Goal: Task Accomplishment & Management: Use online tool/utility

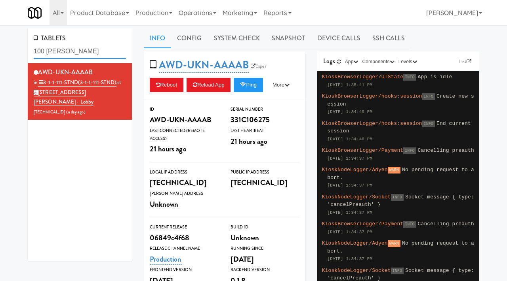
drag, startPoint x: 85, startPoint y: 54, endPoint x: 27, endPoint y: 50, distance: 58.3
click at [27, 50] on div "TABLETS 100 sheppard AWD-UKN-AAAAB in 3-1-1-111-STND (3-1-1-111-STND) at 100 Sh…" at bounding box center [80, 147] width 116 height 239
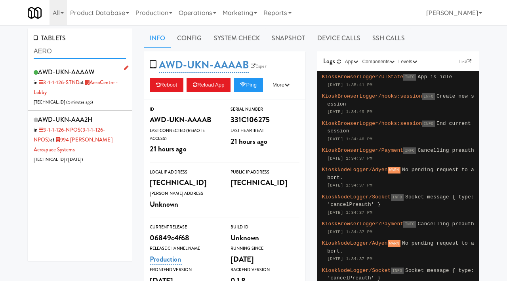
type input "AERO"
click at [98, 99] on div "AWD-UKN-AAAAW in 3-1-1-126-STND at AeroCentre - Lobby 206.0.69.63 ( 5 minutes a…" at bounding box center [80, 86] width 92 height 41
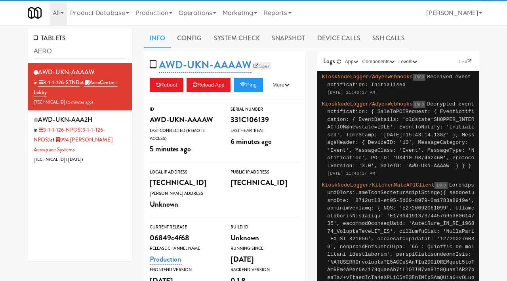
click at [262, 66] on link "Esper" at bounding box center [261, 66] width 20 height 8
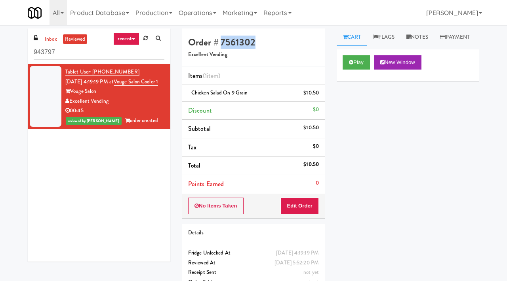
drag, startPoint x: 258, startPoint y: 43, endPoint x: 220, endPoint y: 38, distance: 38.3
click at [220, 38] on h4 "Order # 7561302" at bounding box center [253, 42] width 131 height 10
copy h4 "7561302"
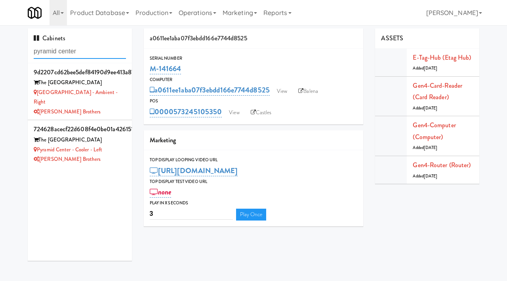
paste input "Gallery 64 - Pantry - Right"
type input "Gallery 64 - Pantry - Right"
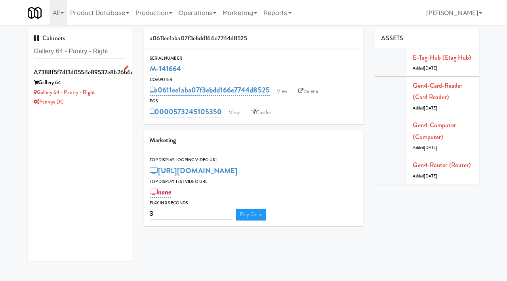
click at [106, 84] on div "Gallery 64" at bounding box center [80, 83] width 92 height 10
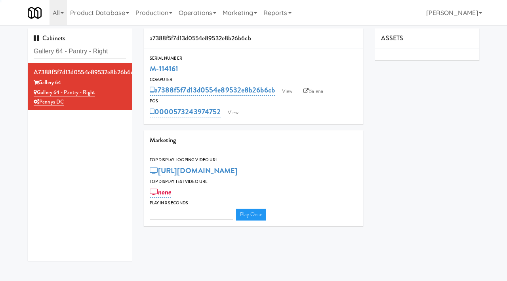
type input "3"
click at [289, 89] on link "View" at bounding box center [287, 91] width 18 height 12
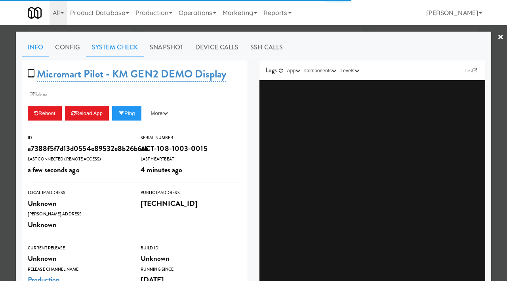
click at [130, 49] on link "System Check" at bounding box center [115, 48] width 58 height 20
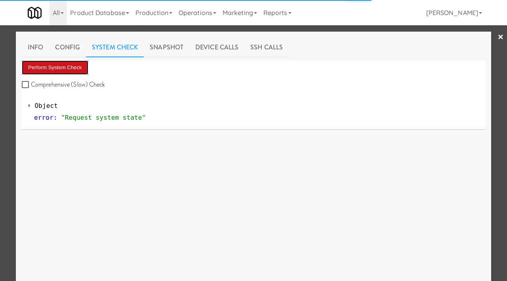
click at [59, 68] on button "Perform System Check" at bounding box center [55, 68] width 66 height 14
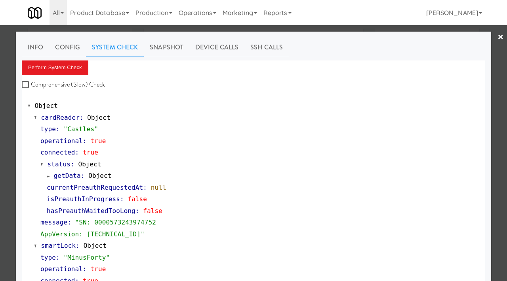
scroll to position [72, 0]
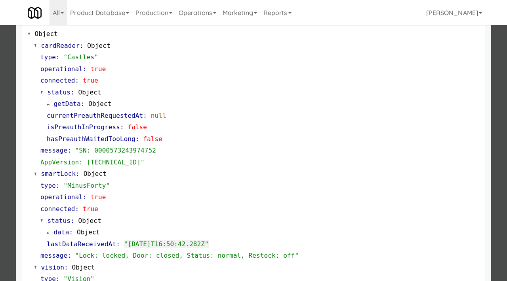
click at [1, 171] on div at bounding box center [253, 140] width 507 height 281
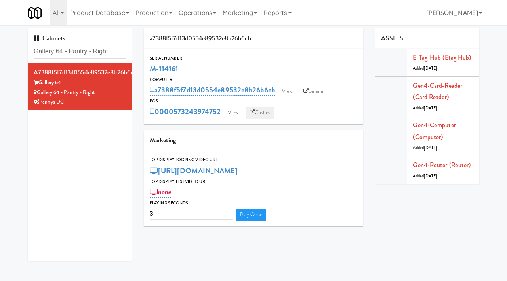
click at [261, 109] on link "Castles" at bounding box center [259, 113] width 29 height 12
click at [236, 111] on link "View" at bounding box center [233, 113] width 18 height 12
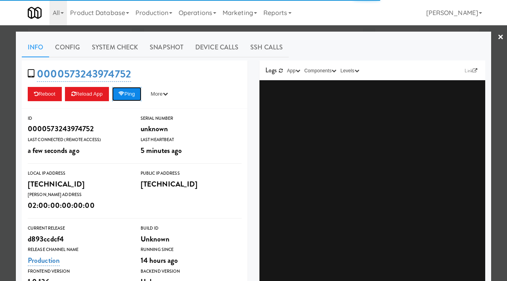
click at [132, 92] on button "Ping" at bounding box center [126, 94] width 29 height 14
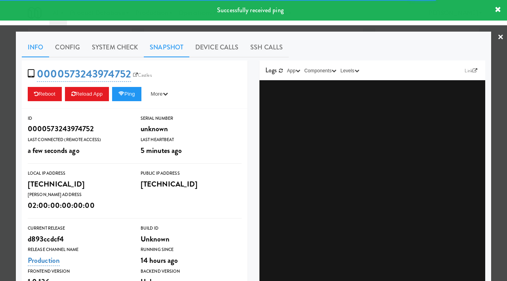
click at [165, 51] on link "Snapshot" at bounding box center [167, 48] width 46 height 20
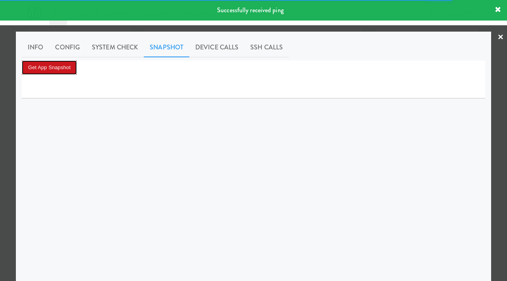
click at [59, 69] on button "Get App Snapshot" at bounding box center [49, 68] width 55 height 14
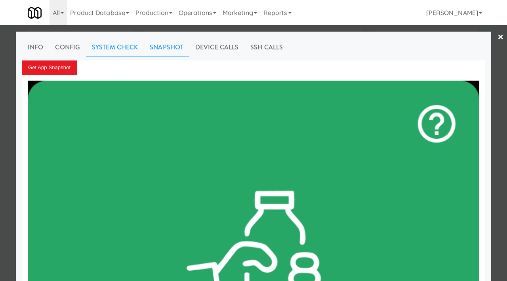
click at [115, 51] on link "System Check" at bounding box center [115, 48] width 58 height 20
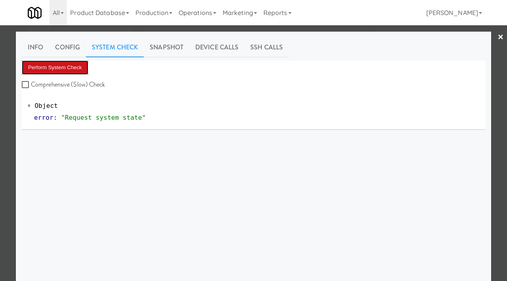
click at [60, 68] on button "Perform System Check" at bounding box center [55, 68] width 66 height 14
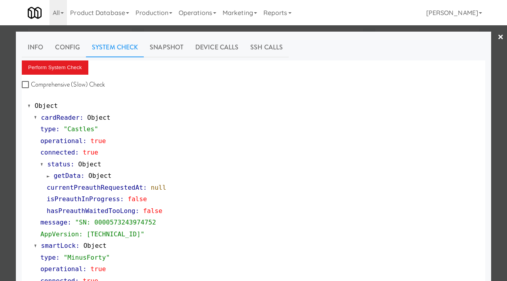
click at [0, 171] on div at bounding box center [253, 140] width 507 height 281
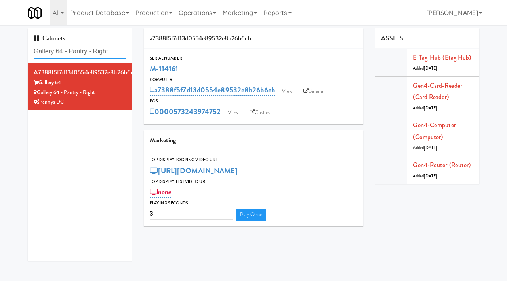
click at [80, 49] on input "Gallery 64 - Pantry - Right" at bounding box center [80, 51] width 92 height 15
paste input "Lodges Combo Machine"
type input "Lodges Combo Machine"
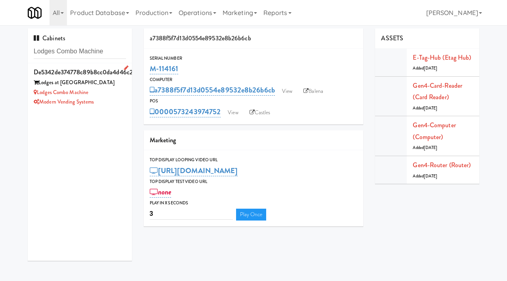
click at [113, 88] on div "Lodges Combo Machine" at bounding box center [80, 93] width 92 height 10
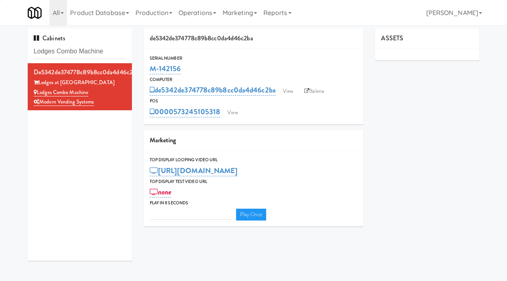
type input "3"
click at [286, 85] on link "View" at bounding box center [288, 91] width 18 height 12
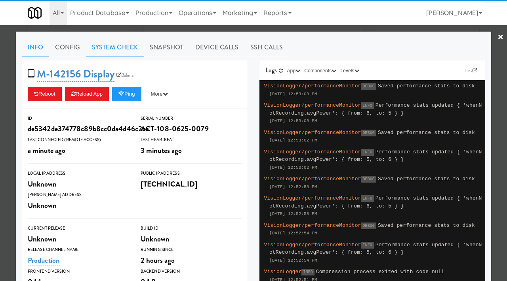
click at [133, 47] on link "System Check" at bounding box center [115, 48] width 58 height 20
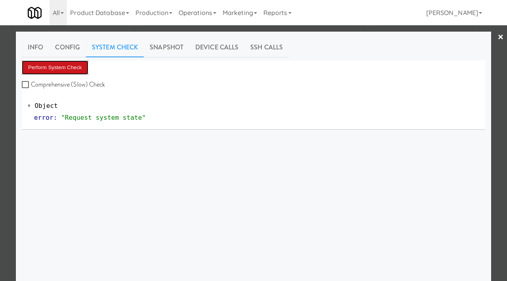
click at [66, 70] on button "Perform System Check" at bounding box center [55, 68] width 66 height 14
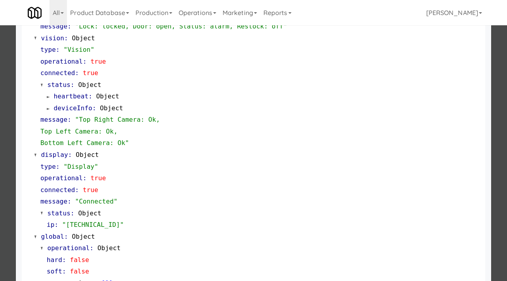
scroll to position [333, 0]
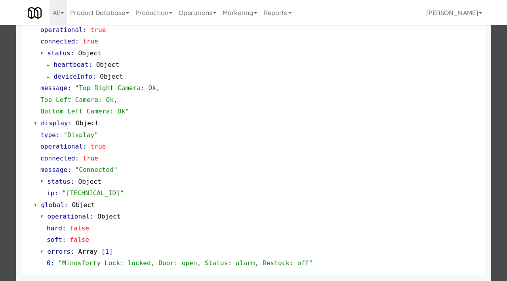
click at [0, 178] on div at bounding box center [253, 140] width 507 height 281
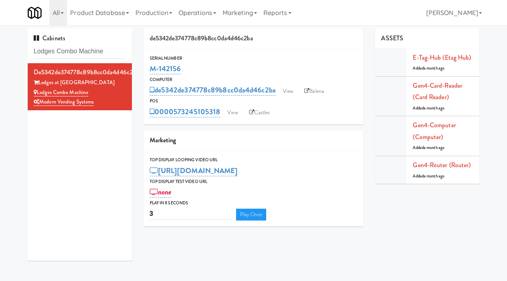
drag, startPoint x: 185, startPoint y: 72, endPoint x: 148, endPoint y: 69, distance: 36.9
click at [148, 69] on div "Serial Number M-142156" at bounding box center [254, 65] width 220 height 21
copy link "M-142156"
click at [287, 91] on link "View" at bounding box center [288, 91] width 18 height 12
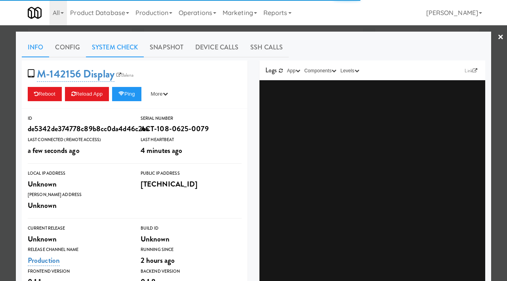
click at [120, 46] on link "System Check" at bounding box center [115, 48] width 58 height 20
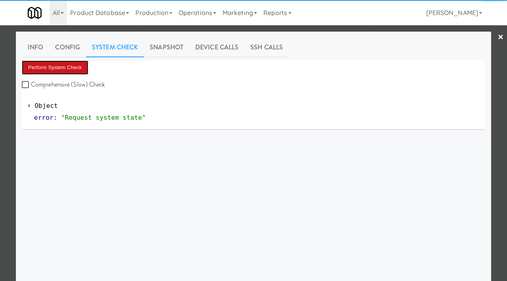
click at [70, 73] on button "Perform System Check" at bounding box center [55, 68] width 66 height 14
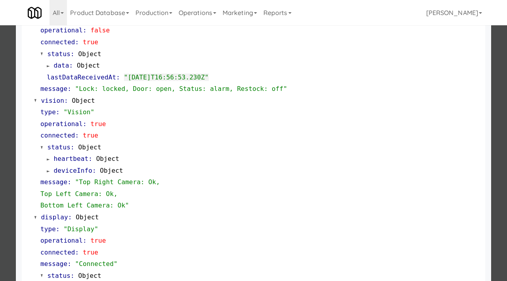
scroll to position [333, 0]
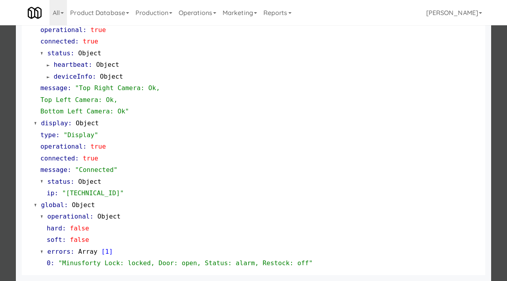
click at [0, 157] on div at bounding box center [253, 140] width 507 height 281
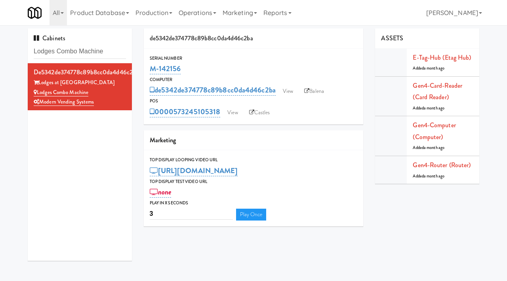
scroll to position [0, 0]
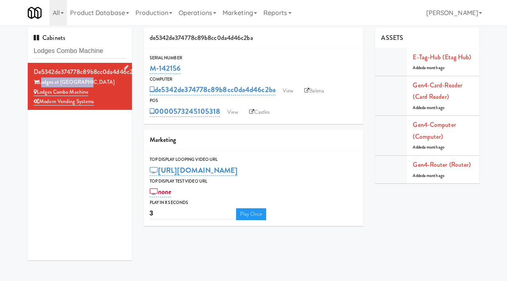
drag, startPoint x: 85, startPoint y: 82, endPoint x: 40, endPoint y: 85, distance: 44.5
click at [40, 85] on div "Lodges at Fort Mill" at bounding box center [80, 83] width 92 height 10
copy div "Lodges at Fort Mill"
click at [288, 95] on link "View" at bounding box center [288, 91] width 18 height 12
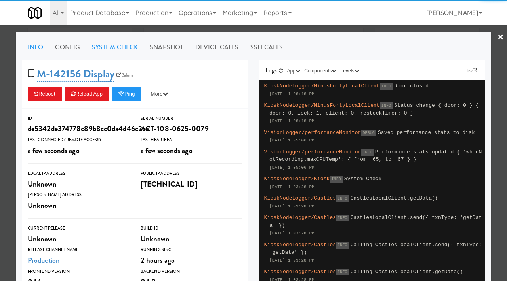
click at [117, 48] on link "System Check" at bounding box center [115, 48] width 58 height 20
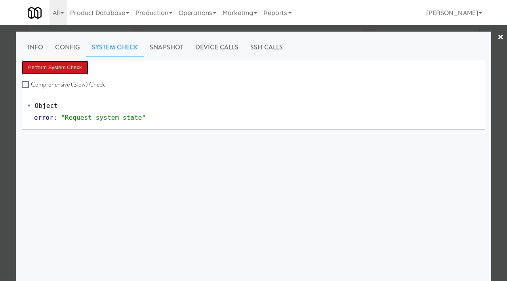
click at [66, 71] on button "Perform System Check" at bounding box center [55, 68] width 66 height 14
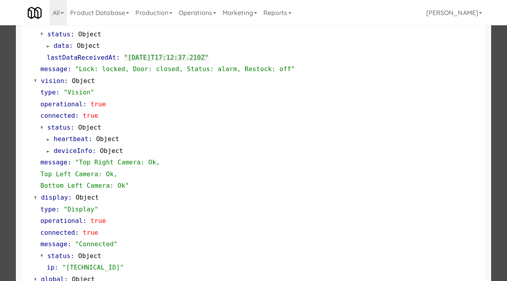
scroll to position [333, 0]
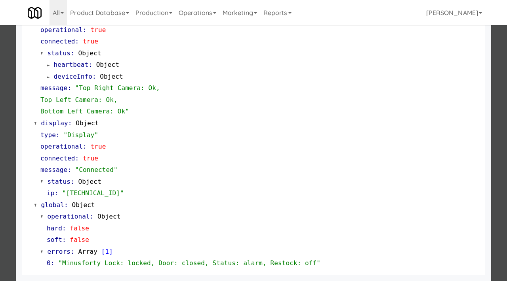
click at [0, 180] on div at bounding box center [253, 140] width 507 height 281
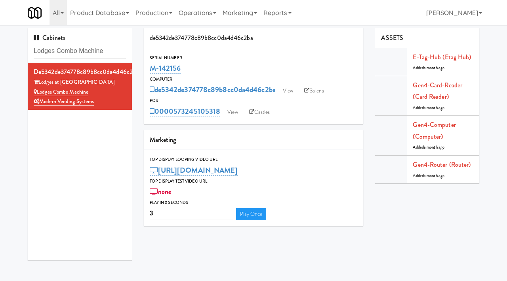
drag, startPoint x: 188, startPoint y: 70, endPoint x: 148, endPoint y: 65, distance: 39.9
click at [148, 65] on div "Serial Number M-142156" at bounding box center [254, 64] width 220 height 21
copy link "M-142156"
click at [295, 92] on link "View" at bounding box center [288, 91] width 18 height 12
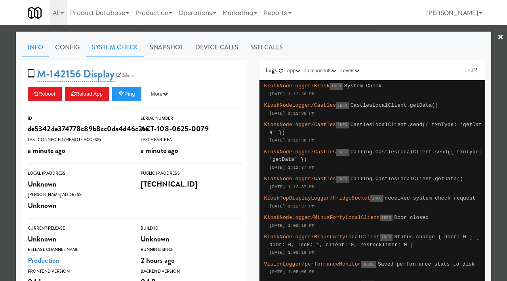
click at [122, 45] on link "System Check" at bounding box center [115, 48] width 58 height 20
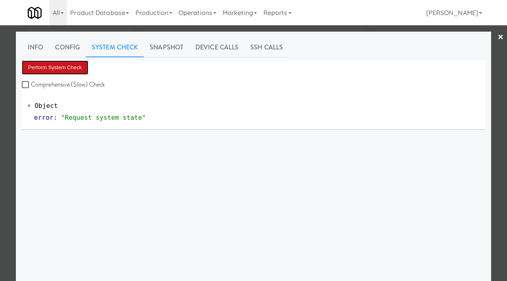
click at [67, 70] on button "Perform System Check" at bounding box center [55, 68] width 66 height 14
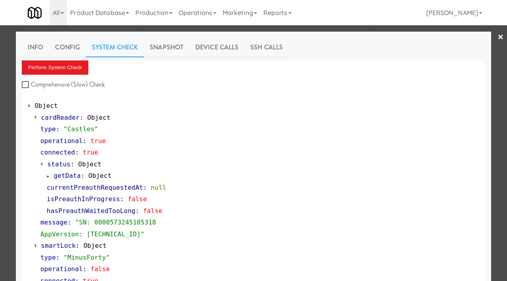
click at [0, 80] on div at bounding box center [253, 140] width 507 height 281
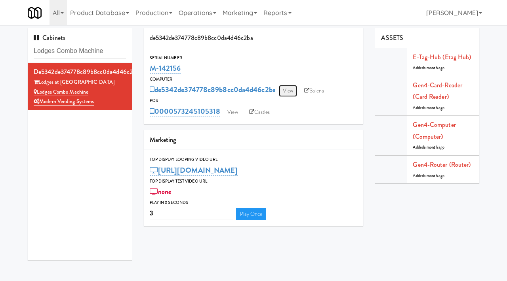
click at [293, 95] on link "View" at bounding box center [288, 91] width 18 height 12
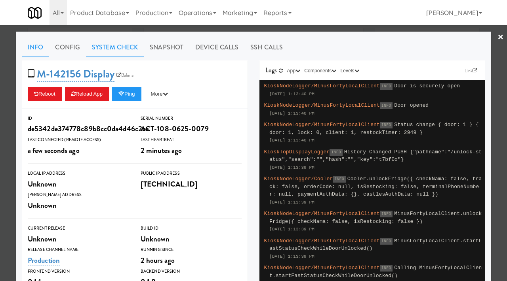
click at [116, 49] on link "System Check" at bounding box center [115, 48] width 58 height 20
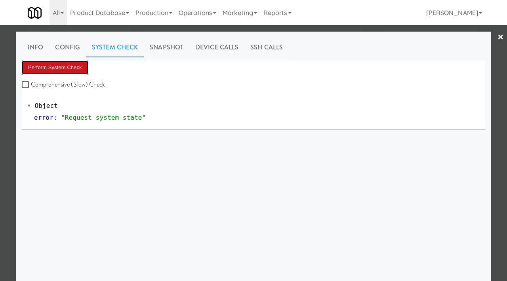
click at [66, 63] on button "Perform System Check" at bounding box center [55, 68] width 66 height 14
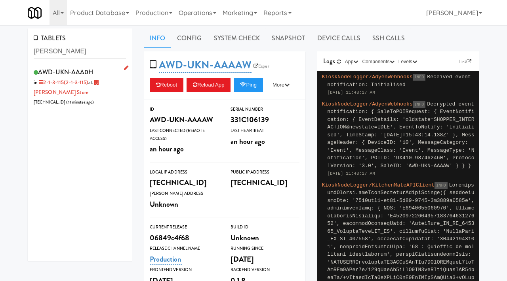
click at [106, 72] on div "AWD-UKN-AAA0H in 2-1-3-115 (2-1-3-115) at [GEOGRAPHIC_DATA][PERSON_NAME] [TECHN…" at bounding box center [80, 86] width 92 height 41
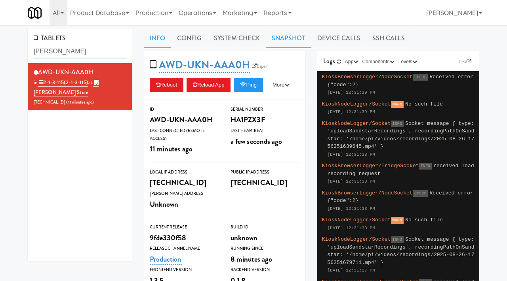
click at [281, 42] on link "Snapshot" at bounding box center [289, 38] width 46 height 20
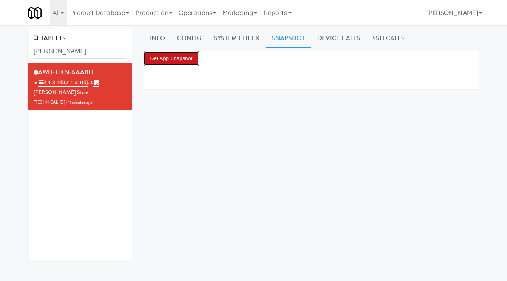
click at [150, 57] on button "Get App Snapshot" at bounding box center [171, 58] width 55 height 14
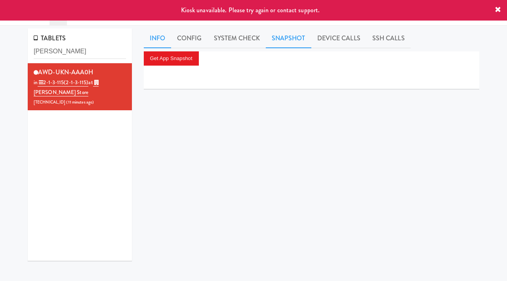
click at [159, 40] on link "Info" at bounding box center [157, 38] width 27 height 20
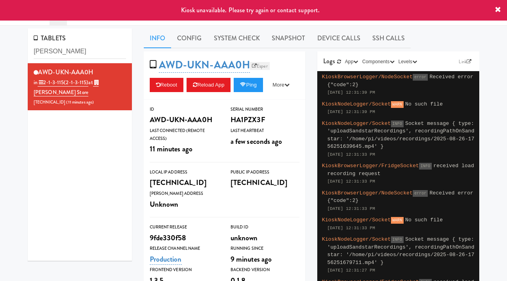
click at [256, 68] on link "Esper" at bounding box center [260, 66] width 20 height 8
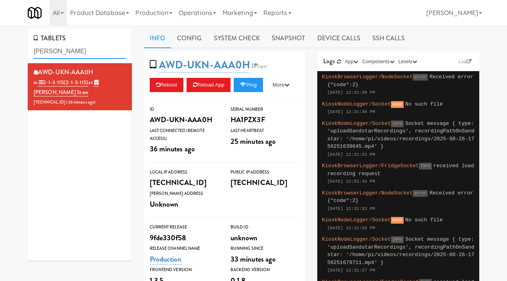
click at [73, 52] on input "[PERSON_NAME]" at bounding box center [80, 51] width 92 height 15
paste input "AWD-UKN-AAAAR"
type input "AWD-UKN-AAAAR"
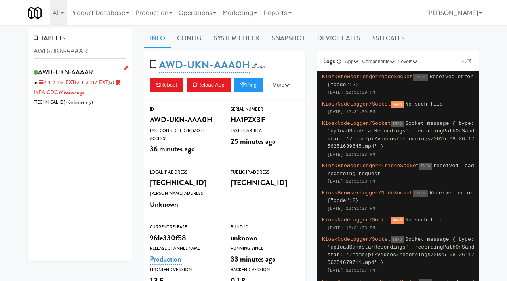
click at [105, 69] on div "AWD-UKN-AAAAR in 2-1-2-117-EXT (2-1-2-117-EXT) at [GEOGRAPHIC_DATA] [TECHNICAL_…" at bounding box center [80, 86] width 92 height 41
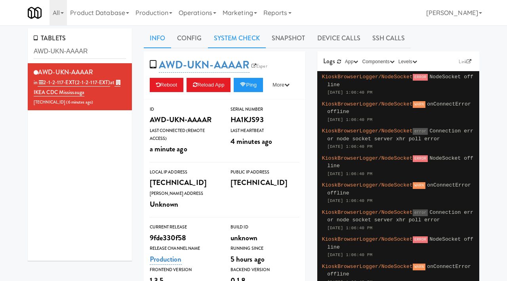
click at [260, 36] on link "System Check" at bounding box center [237, 38] width 58 height 20
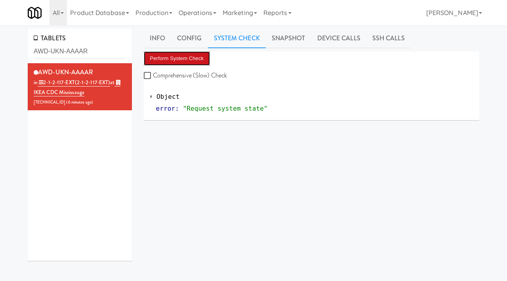
click at [182, 60] on button "Perform System Check" at bounding box center [177, 58] width 66 height 14
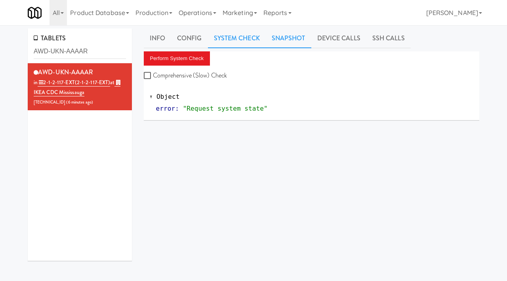
click at [285, 39] on link "Snapshot" at bounding box center [289, 38] width 46 height 20
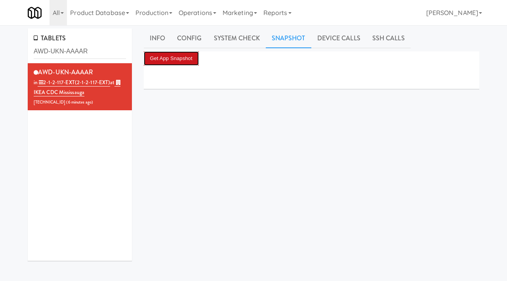
click at [181, 58] on button "Get App Snapshot" at bounding box center [171, 58] width 55 height 14
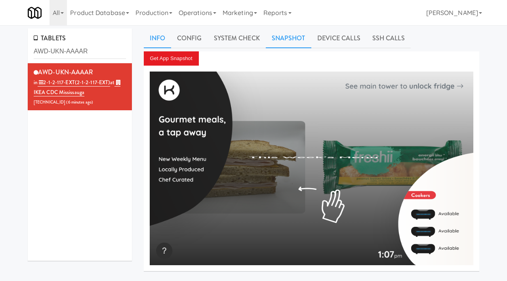
click at [155, 38] on link "Info" at bounding box center [157, 38] width 27 height 20
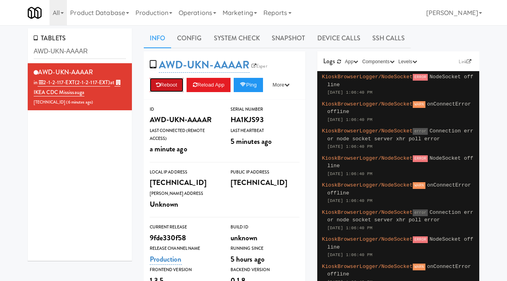
click at [162, 83] on button "Reboot" at bounding box center [167, 85] width 34 height 14
click at [248, 32] on link "System Check" at bounding box center [237, 38] width 58 height 20
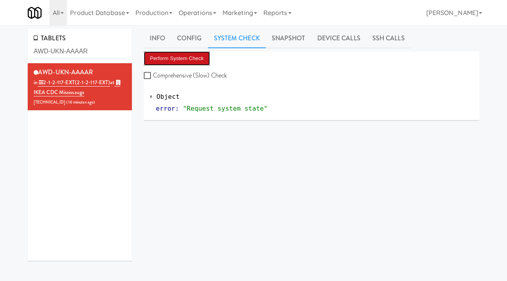
click at [166, 53] on button "Perform System Check" at bounding box center [177, 58] width 66 height 14
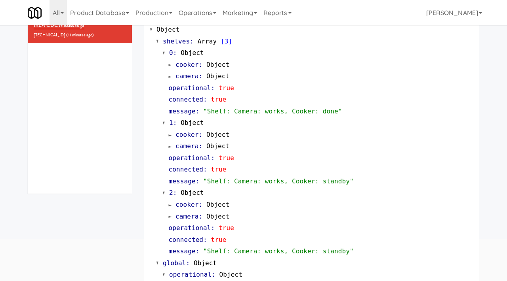
scroll to position [125, 0]
